Goal: Find specific page/section: Find specific page/section

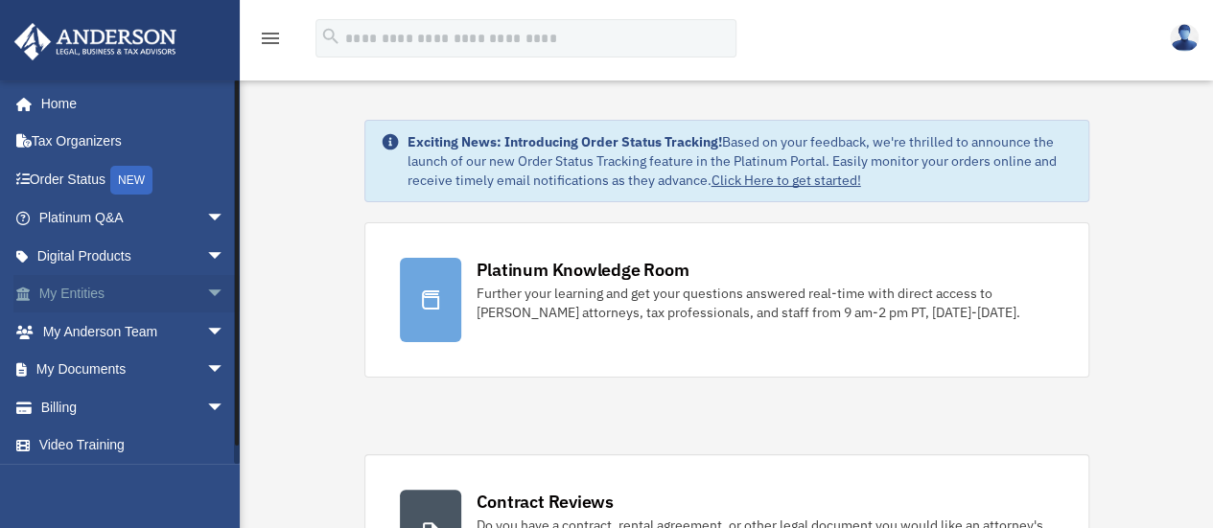
scroll to position [4, 0]
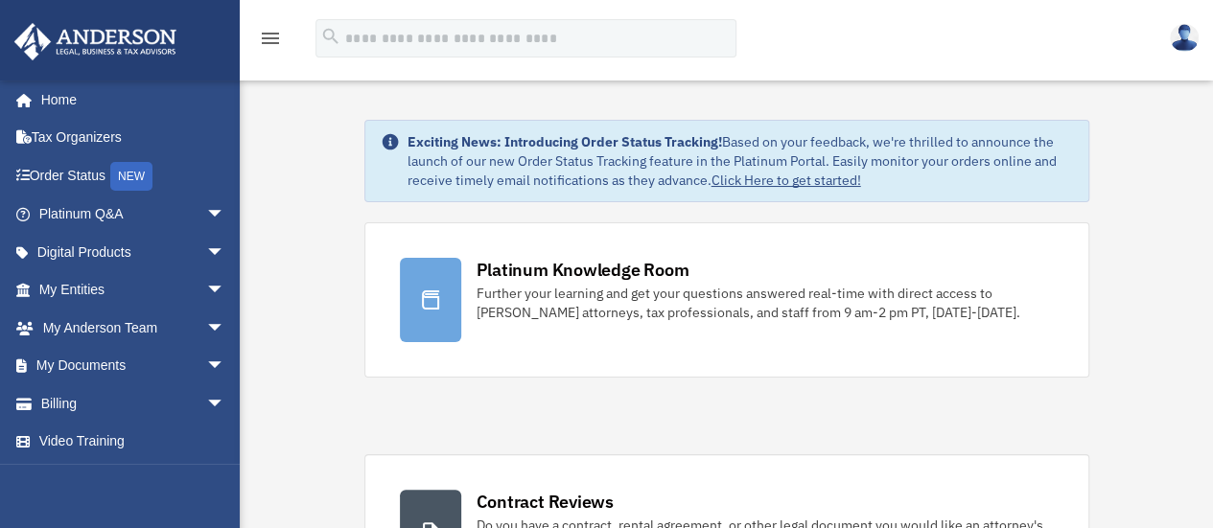
drag, startPoint x: 1189, startPoint y: 1, endPoint x: 817, endPoint y: 9, distance: 372.2
click at [817, 9] on div "menu search Site Menu add [EMAIL_ADDRESS][DOMAIN_NAME] Reset Password Logout" at bounding box center [606, 40] width 1213 height 80
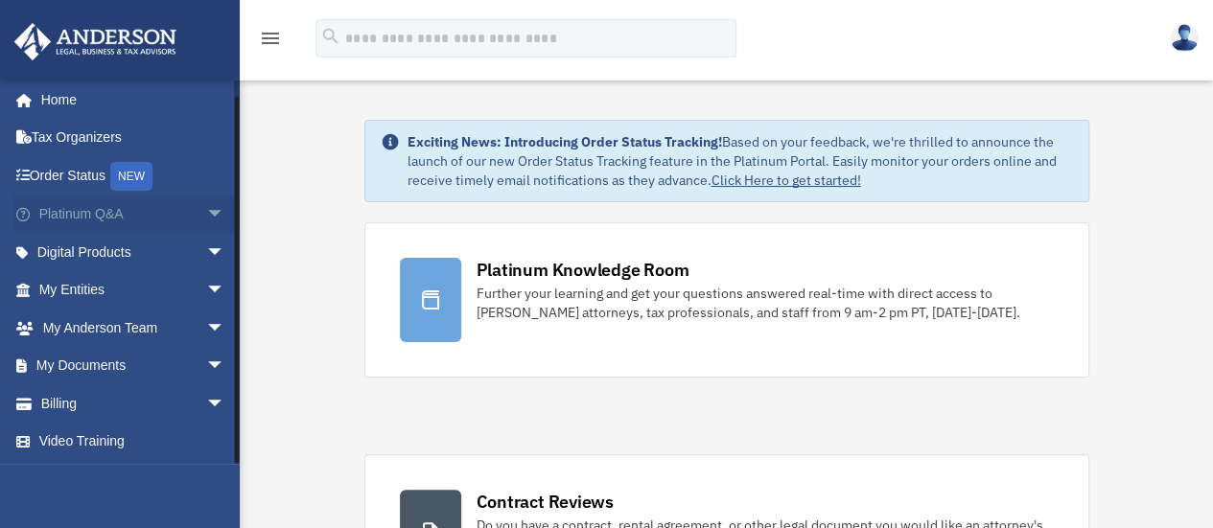
click at [206, 208] on span "arrow_drop_down" at bounding box center [225, 215] width 38 height 39
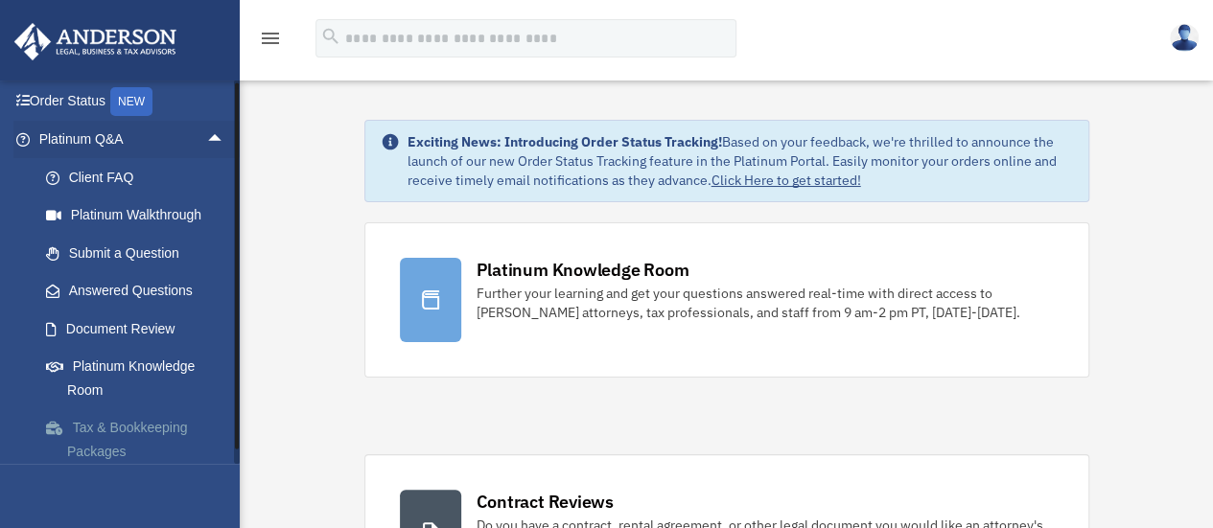
scroll to position [100, 0]
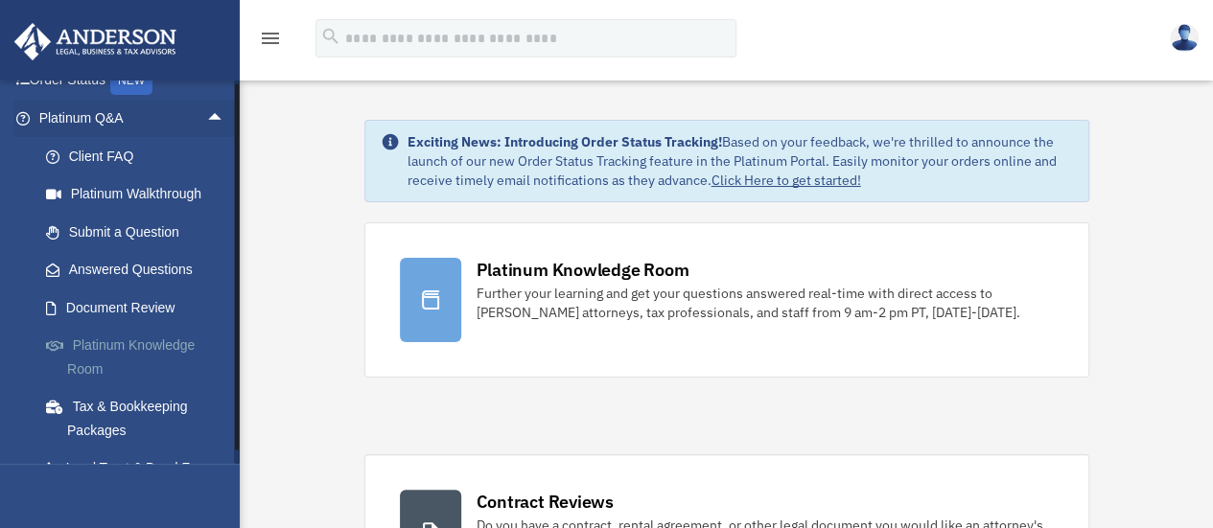
click at [160, 349] on link "Platinum Knowledge Room" at bounding box center [140, 357] width 227 height 61
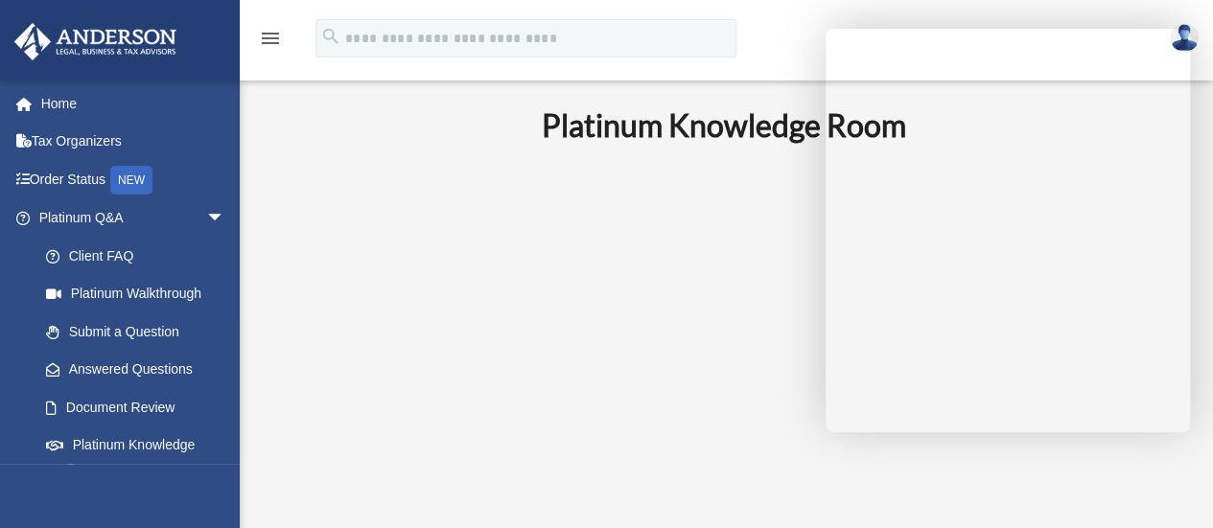
click at [785, 37] on div "menu search Site Menu add [EMAIL_ADDRESS][DOMAIN_NAME] Reset Password Logout" at bounding box center [606, 46] width 1184 height 65
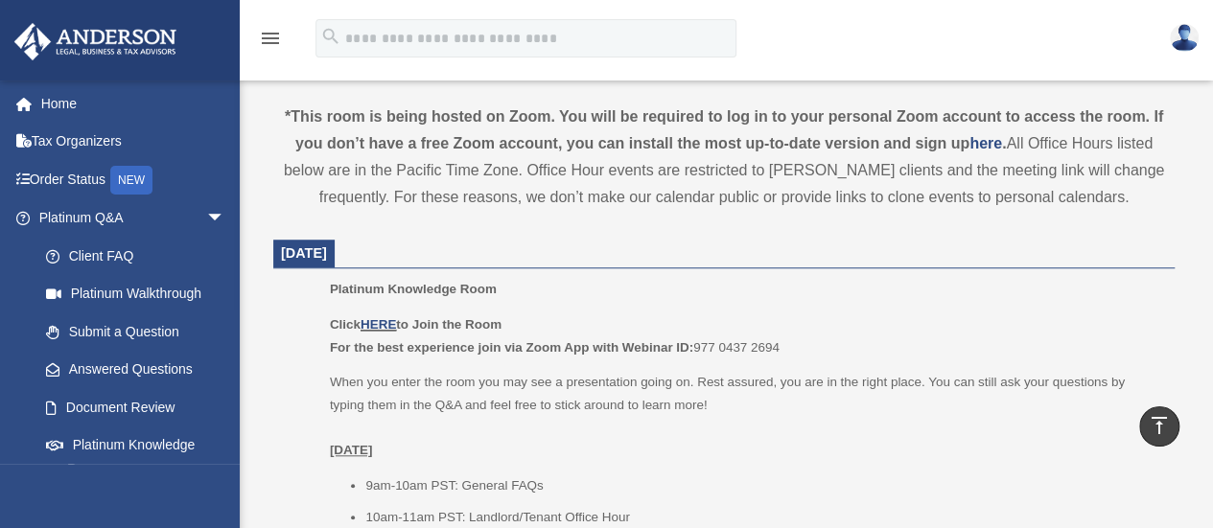
scroll to position [671, 0]
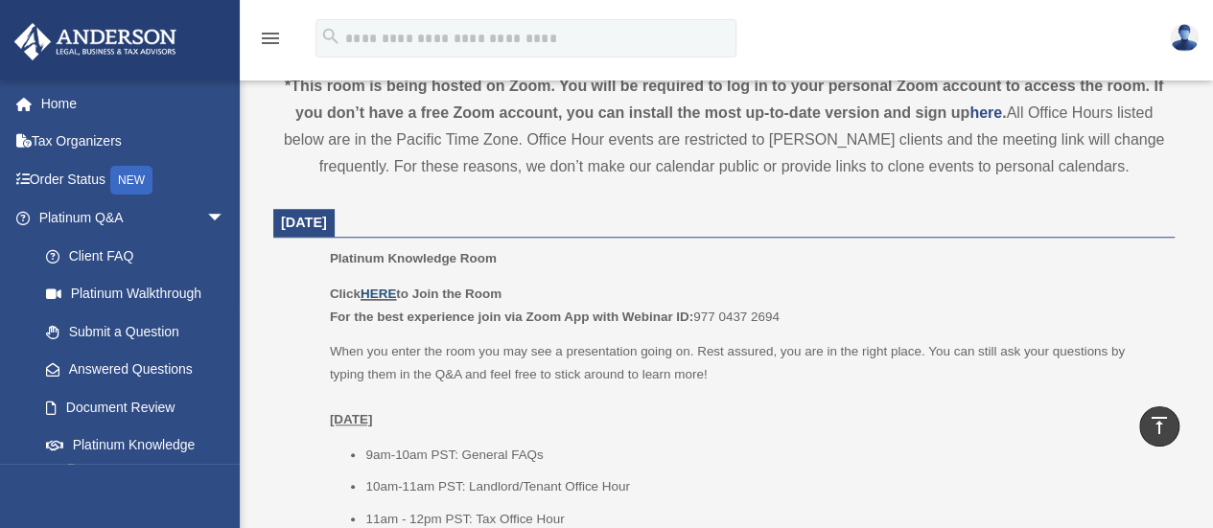
click at [383, 293] on link "HERE" at bounding box center [378, 294] width 35 height 14
